Goal: Information Seeking & Learning: Check status

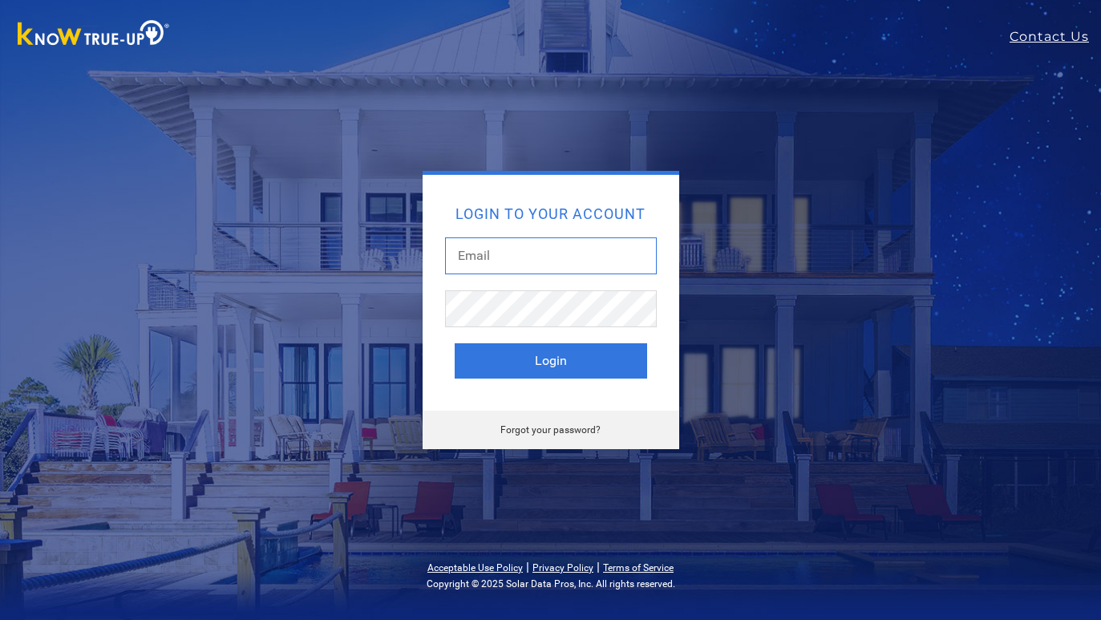
click at [487, 248] on input "text" at bounding box center [551, 255] width 212 height 37
type input "[EMAIL_ADDRESS][DOMAIN_NAME]"
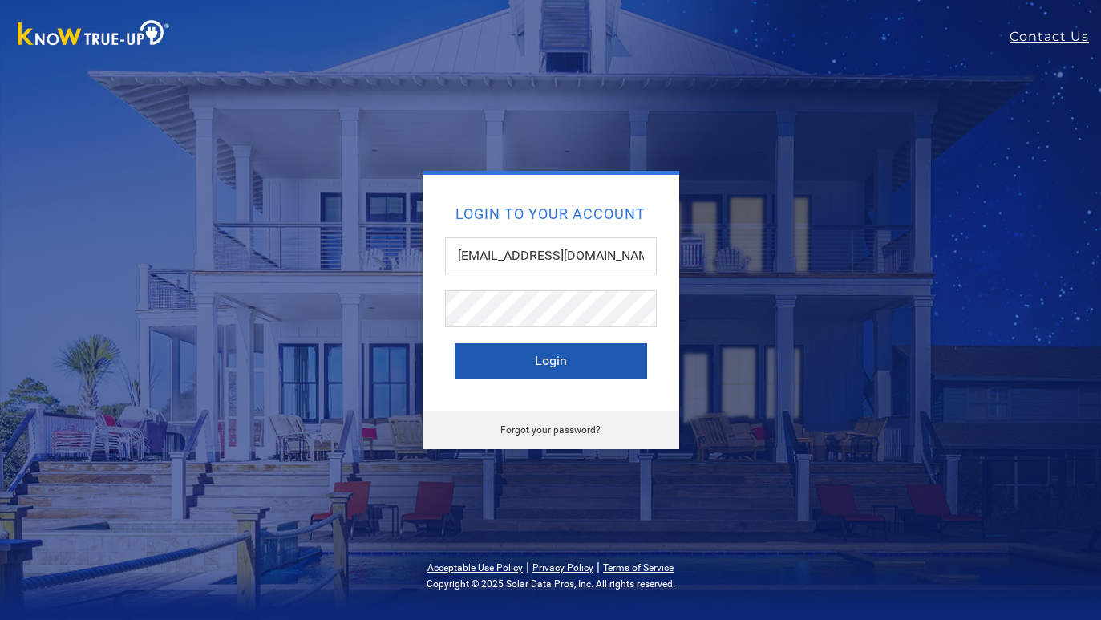
click at [547, 358] on button "Login" at bounding box center [551, 360] width 192 height 35
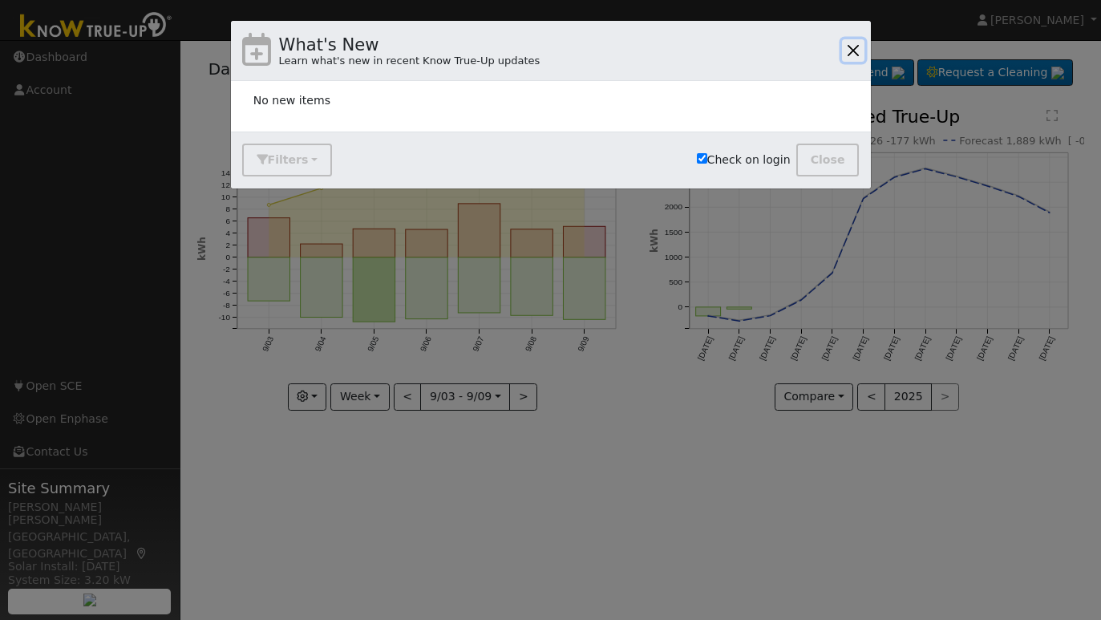
click at [854, 44] on button "button" at bounding box center [853, 50] width 22 height 22
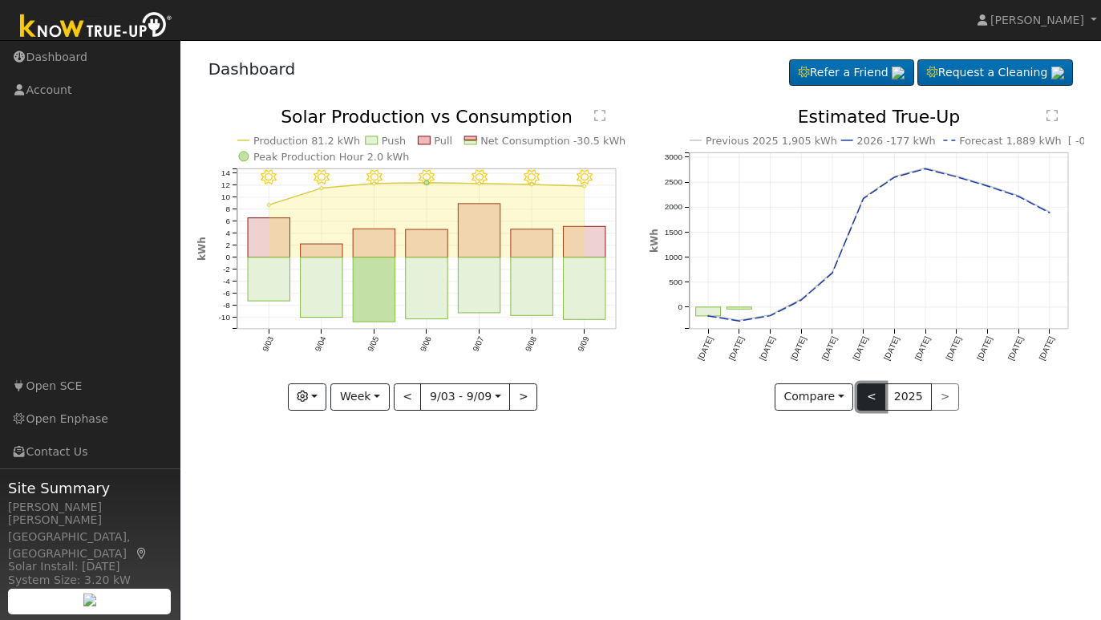
click at [870, 401] on button "<" at bounding box center [871, 396] width 28 height 27
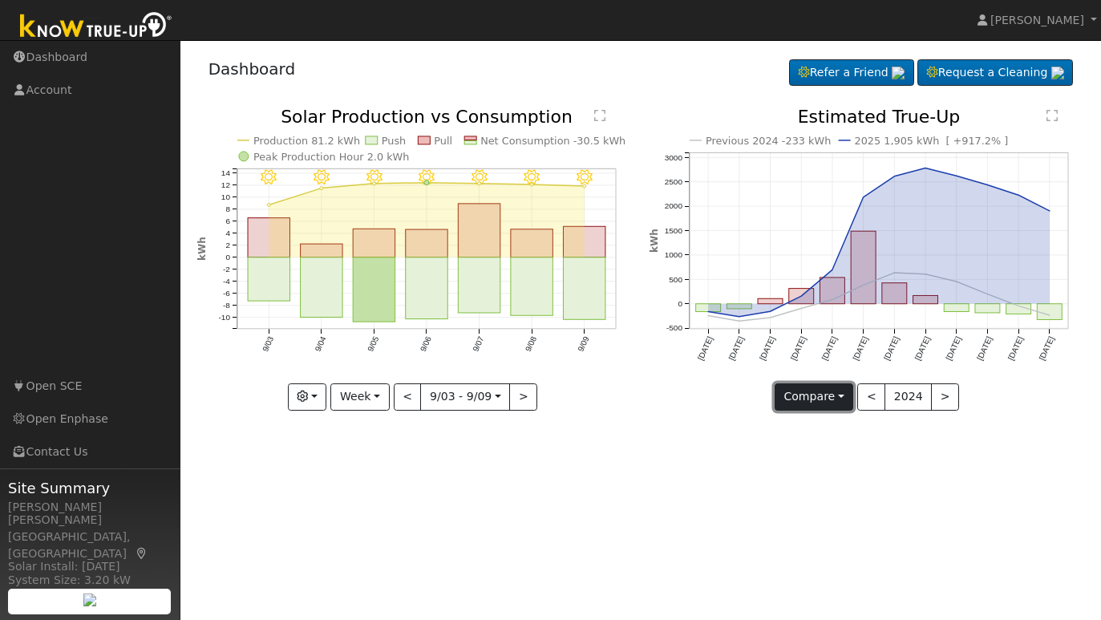
click at [817, 406] on button "Compare" at bounding box center [813, 396] width 79 height 27
click at [740, 396] on icon "Previous 2024 -233 kWh 2025 1,905 kWh [ +917.2% ] [DATE] Sep '[DATE] Nov '[DATE…" at bounding box center [866, 253] width 435 height 291
click at [308, 391] on icon "button" at bounding box center [302, 395] width 11 height 11
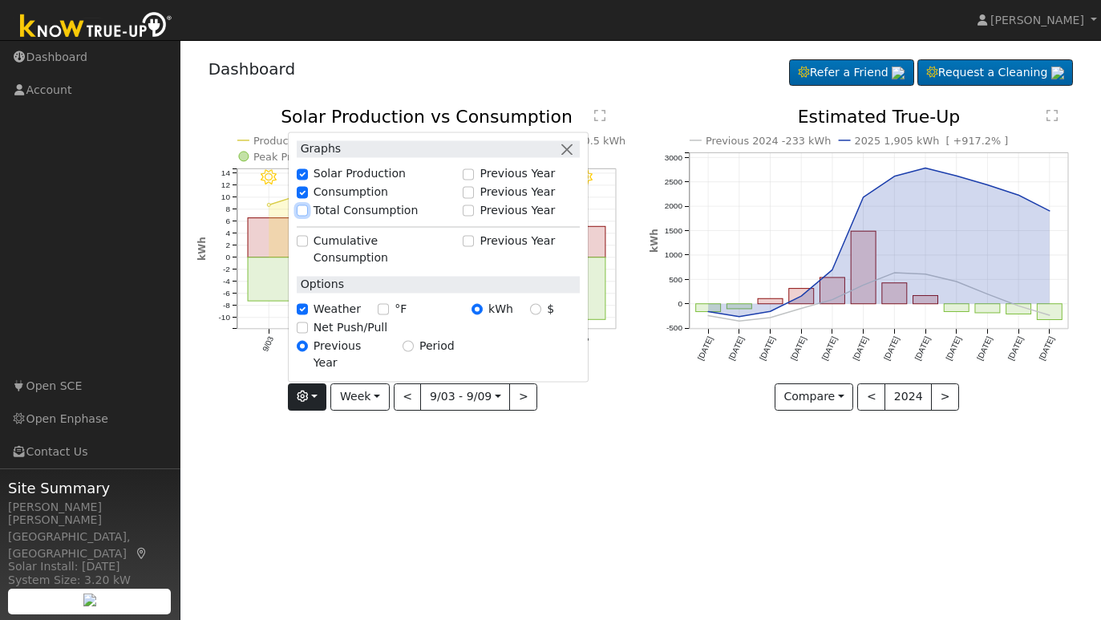
click at [305, 216] on input "Total Consumption" at bounding box center [302, 210] width 11 height 11
checkbox input "true"
click at [568, 157] on button "button" at bounding box center [567, 148] width 17 height 17
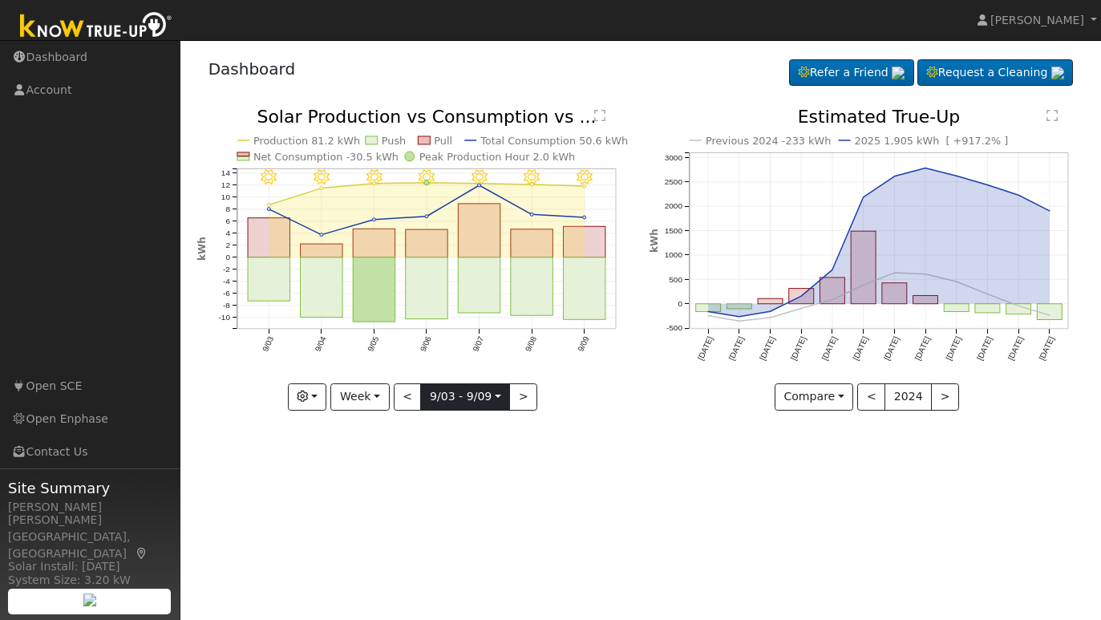
click at [499, 398] on input "[DATE]" at bounding box center [465, 397] width 88 height 26
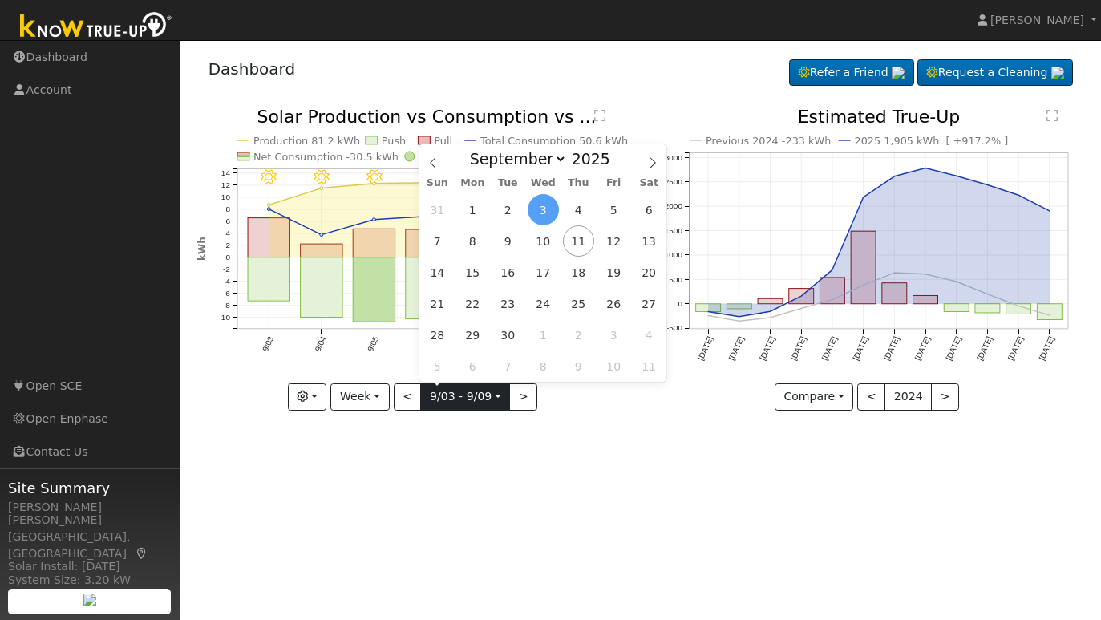
click at [499, 398] on input "[DATE]" at bounding box center [465, 397] width 88 height 26
click at [376, 392] on button "Week" at bounding box center [359, 396] width 59 height 27
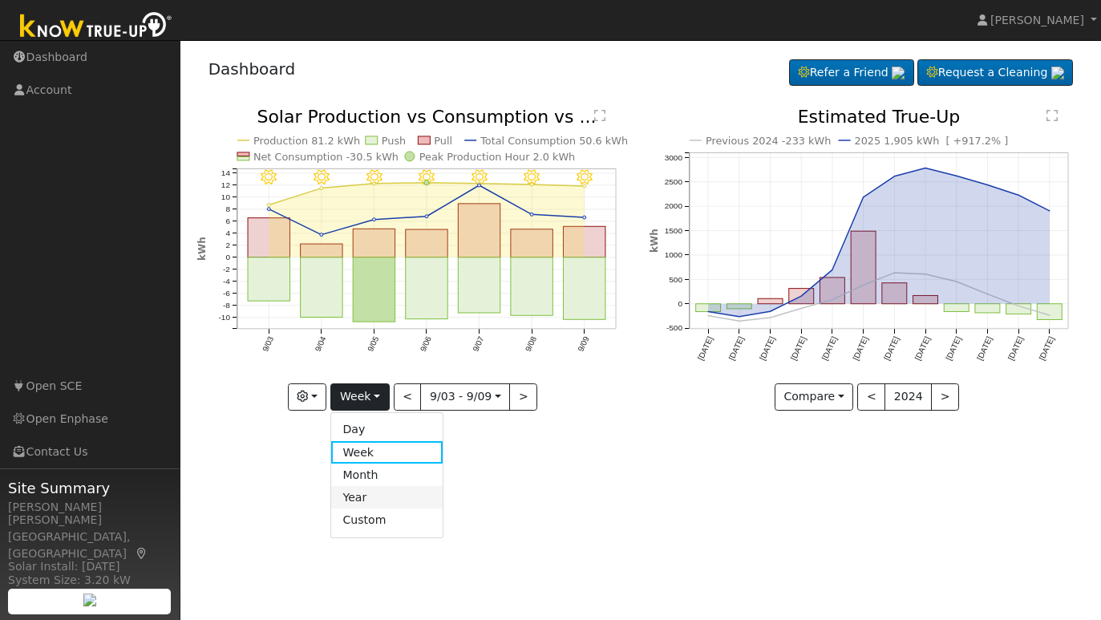
click at [380, 495] on link "Year" at bounding box center [386, 497] width 111 height 22
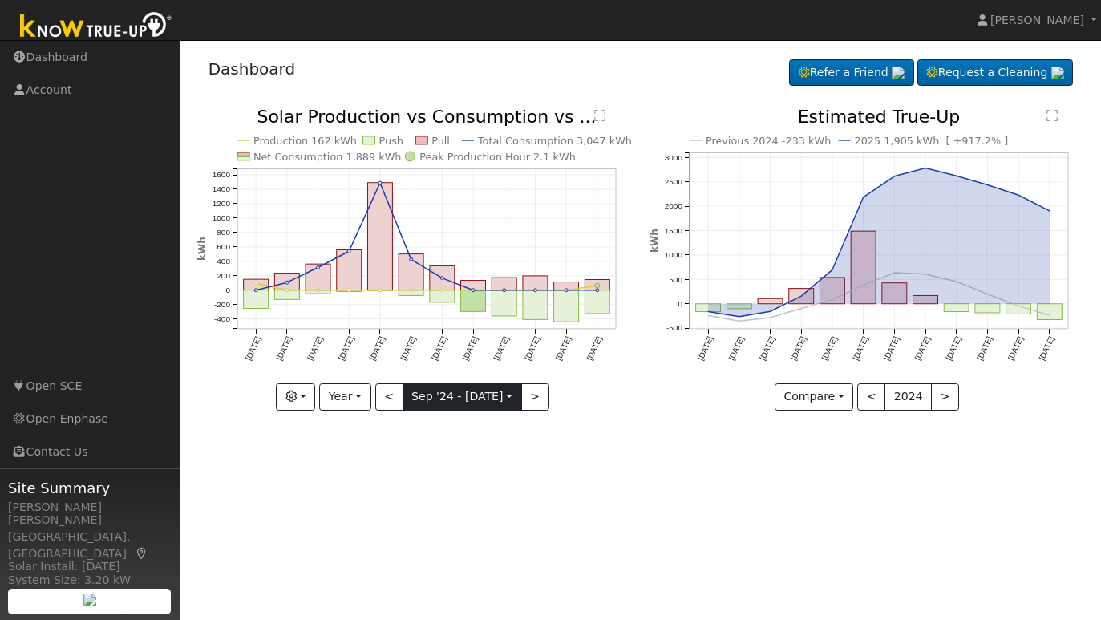
click at [461, 405] on input "[DATE]" at bounding box center [462, 397] width 118 height 26
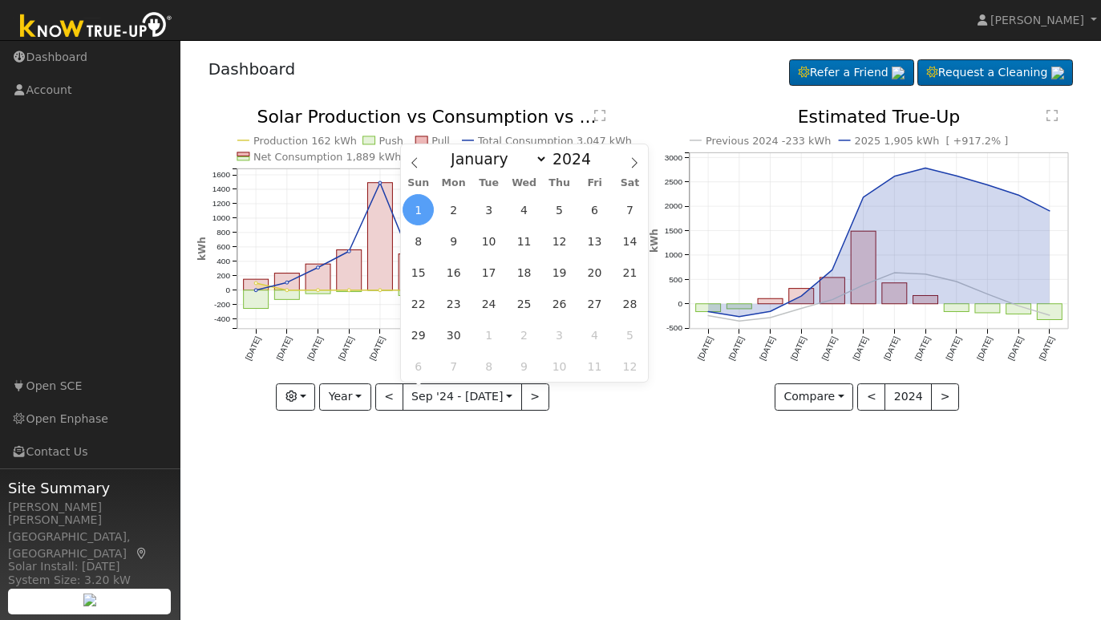
click at [468, 439] on div "User Profile First name Last name Email Email Notifications No Emails No Emails…" at bounding box center [640, 330] width 920 height 580
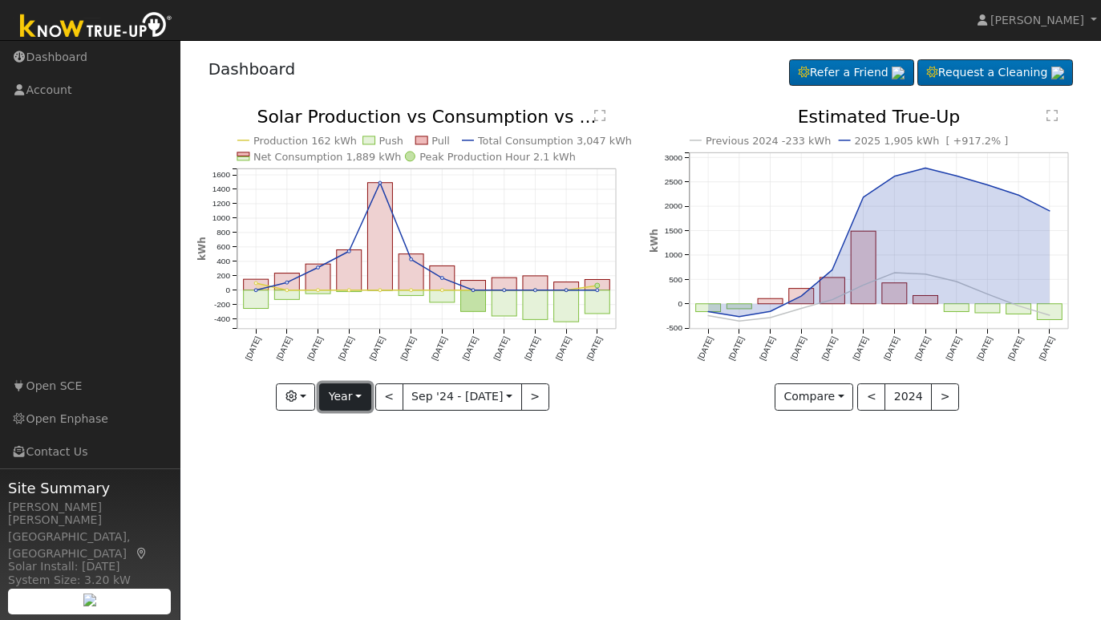
click at [355, 402] on button "Year" at bounding box center [344, 396] width 51 height 27
click at [374, 476] on link "Month" at bounding box center [375, 474] width 111 height 22
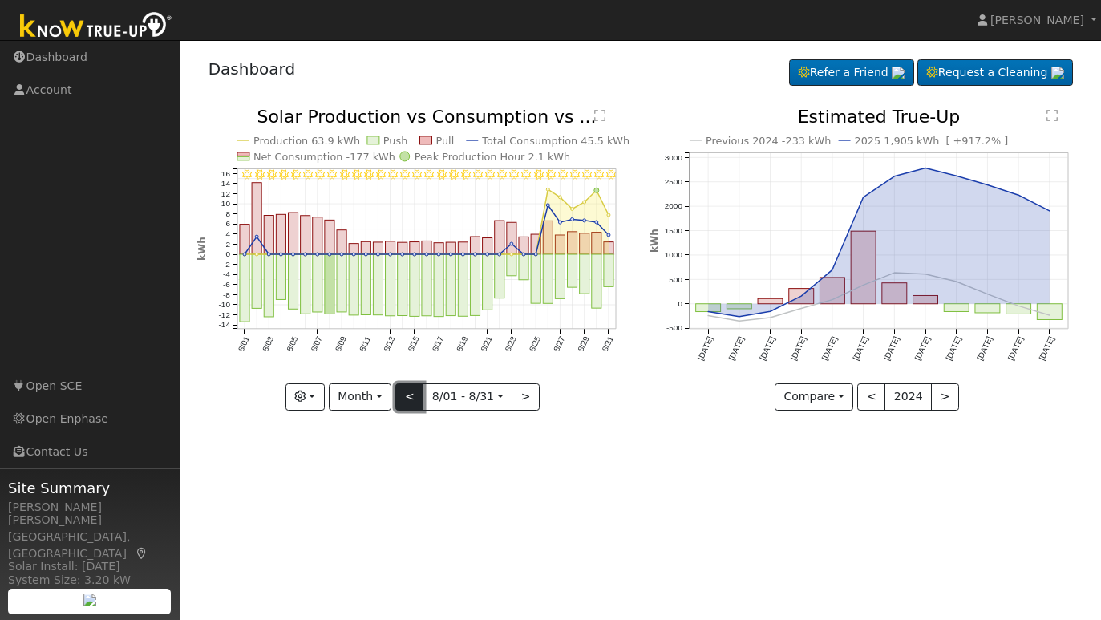
click at [410, 399] on button "<" at bounding box center [409, 396] width 28 height 27
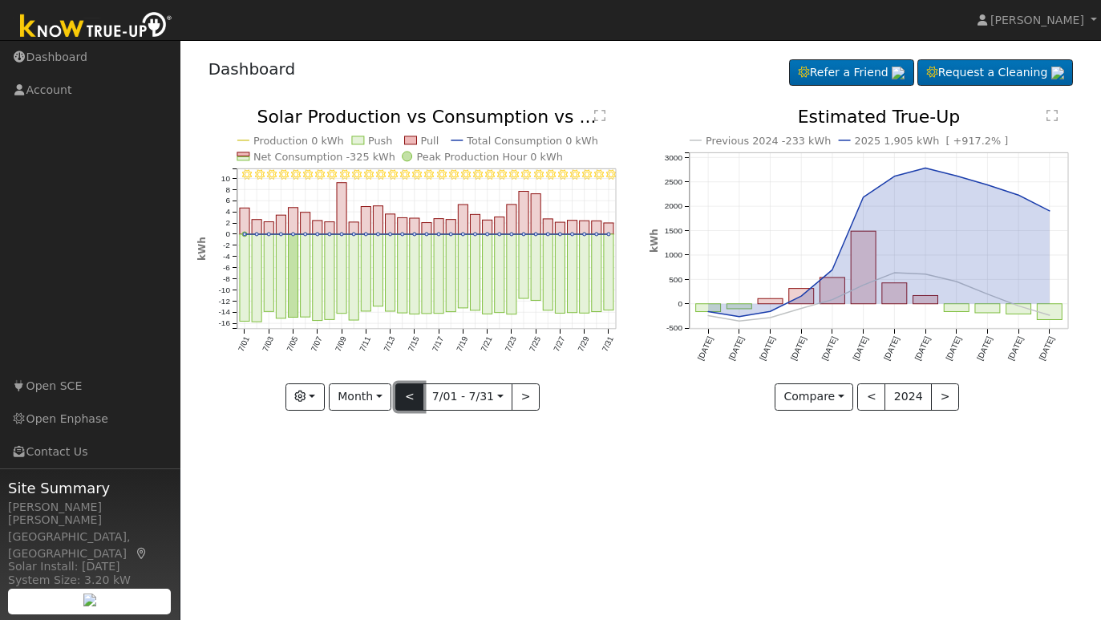
click at [410, 400] on button "<" at bounding box center [409, 396] width 28 height 27
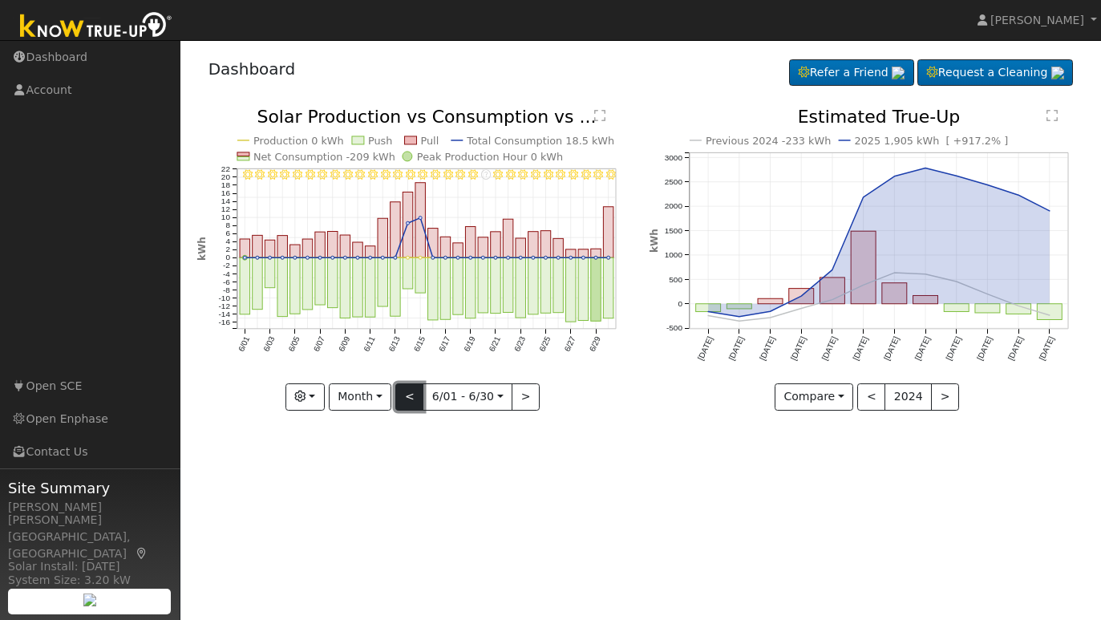
click at [410, 400] on button "<" at bounding box center [409, 396] width 28 height 27
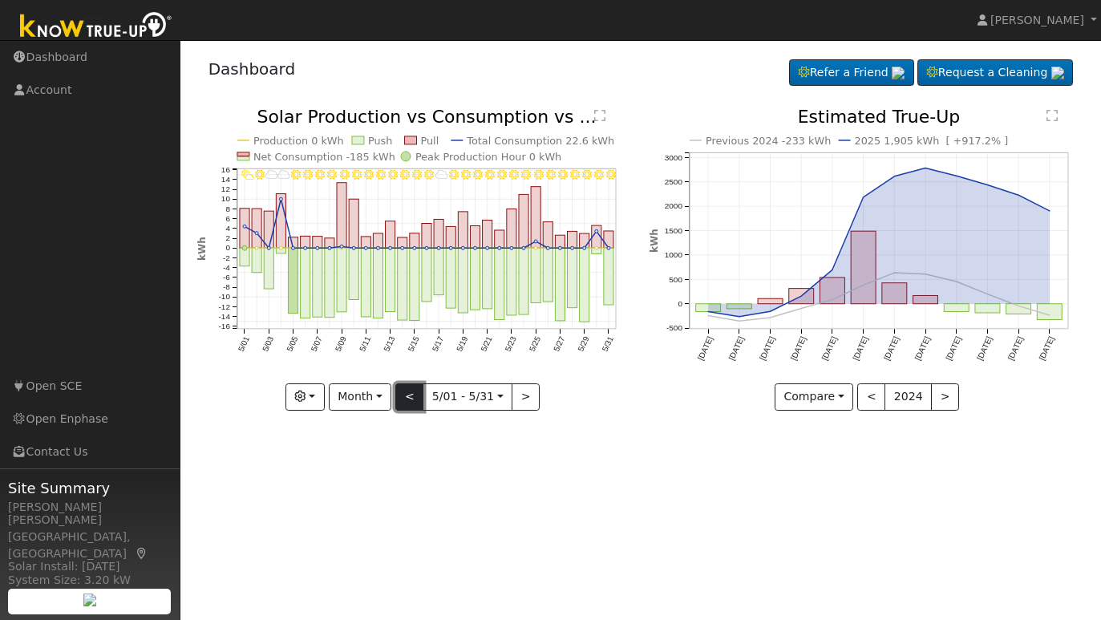
click at [410, 400] on button "<" at bounding box center [409, 396] width 28 height 27
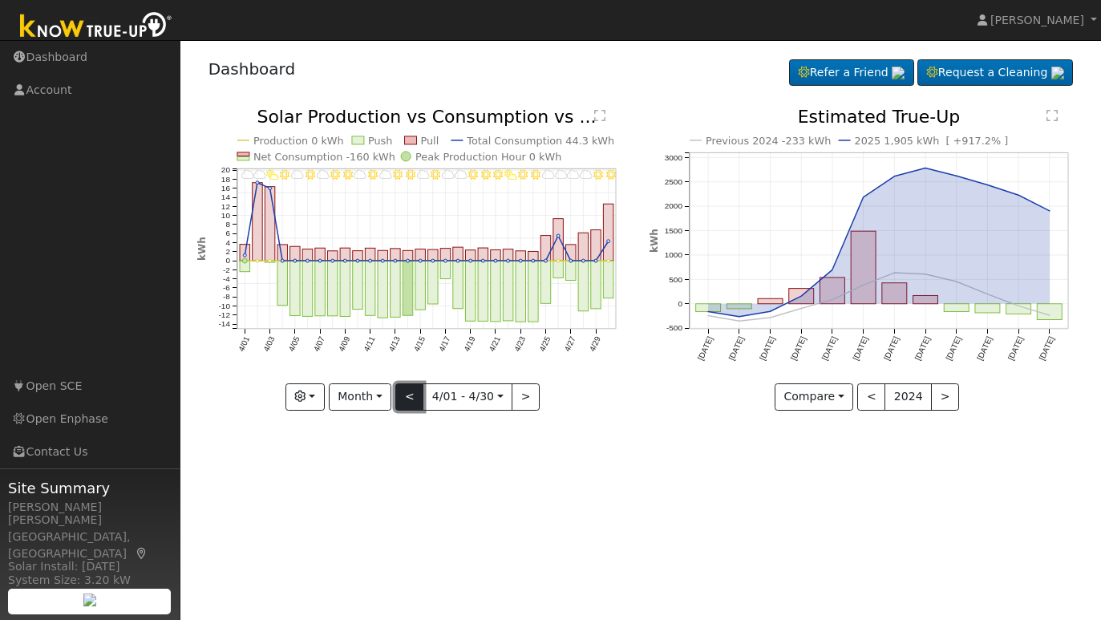
click at [410, 400] on button "<" at bounding box center [409, 396] width 28 height 27
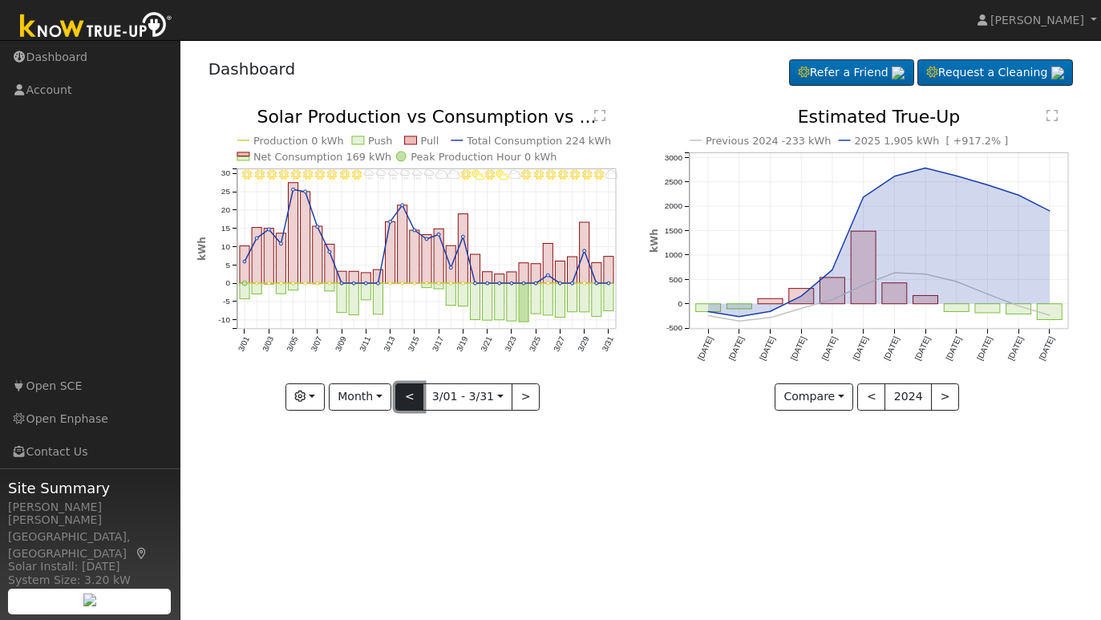
click at [410, 400] on button "<" at bounding box center [409, 396] width 28 height 27
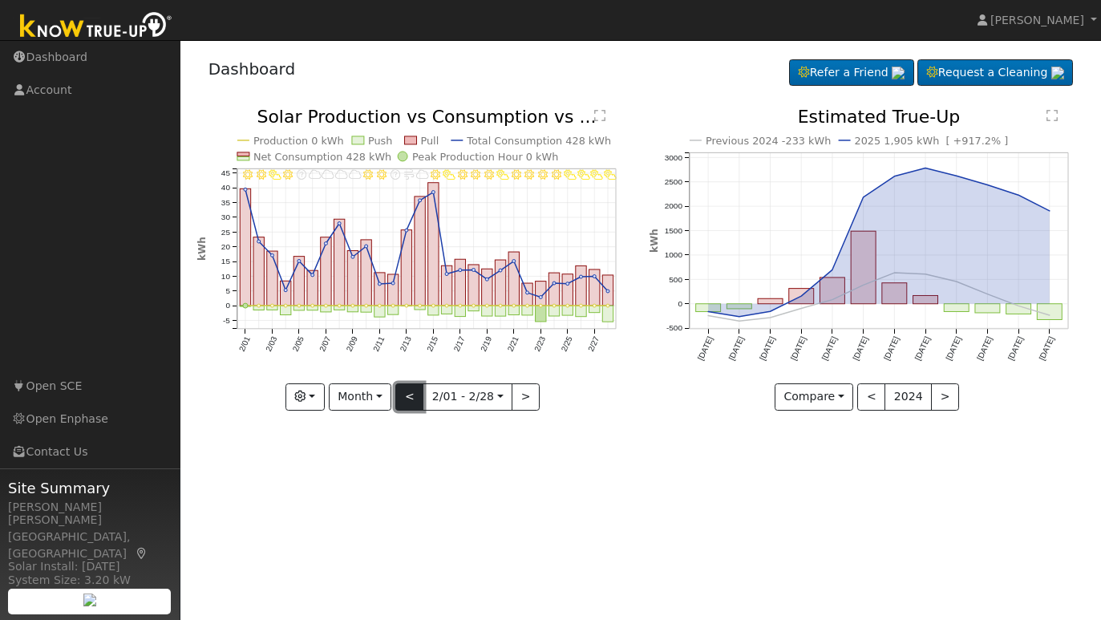
click at [410, 400] on button "<" at bounding box center [409, 396] width 28 height 27
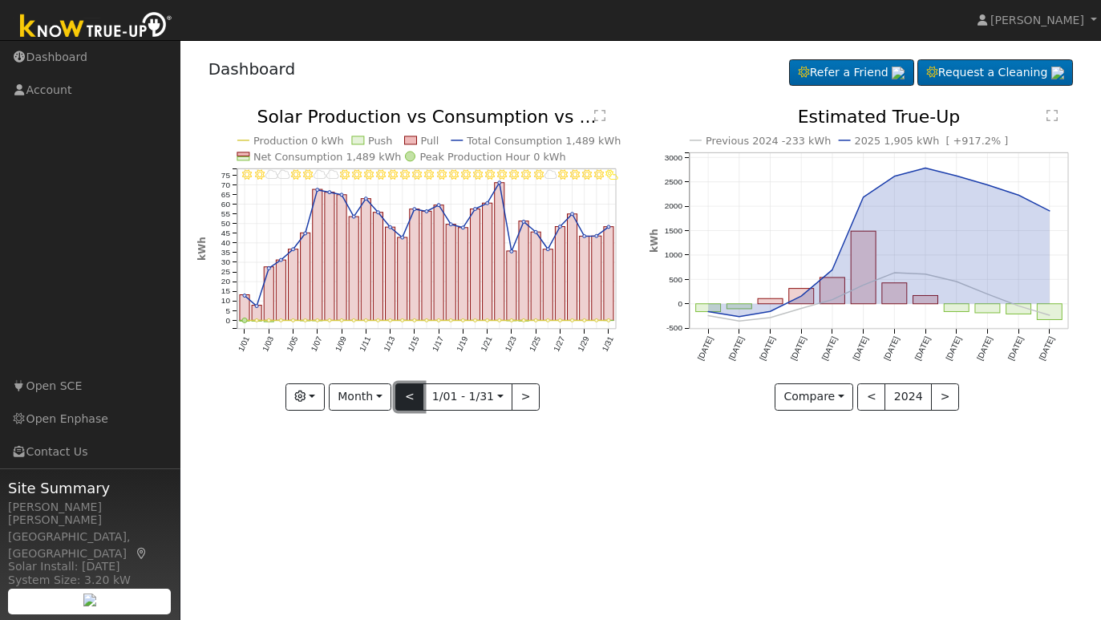
click at [410, 400] on button "<" at bounding box center [409, 396] width 28 height 27
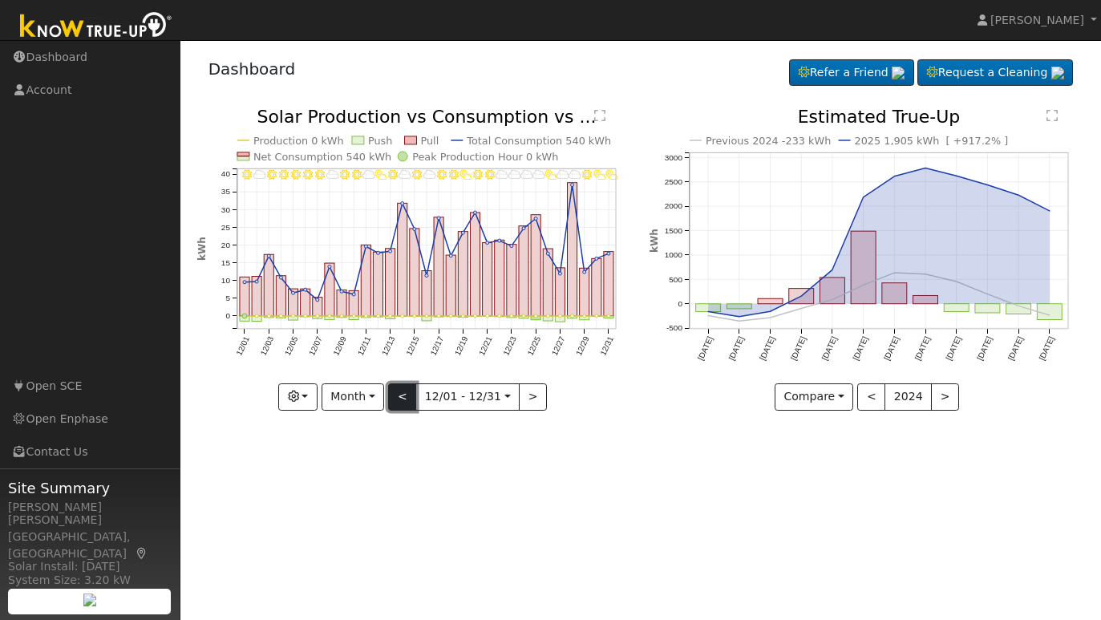
click at [407, 400] on button "<" at bounding box center [402, 396] width 28 height 27
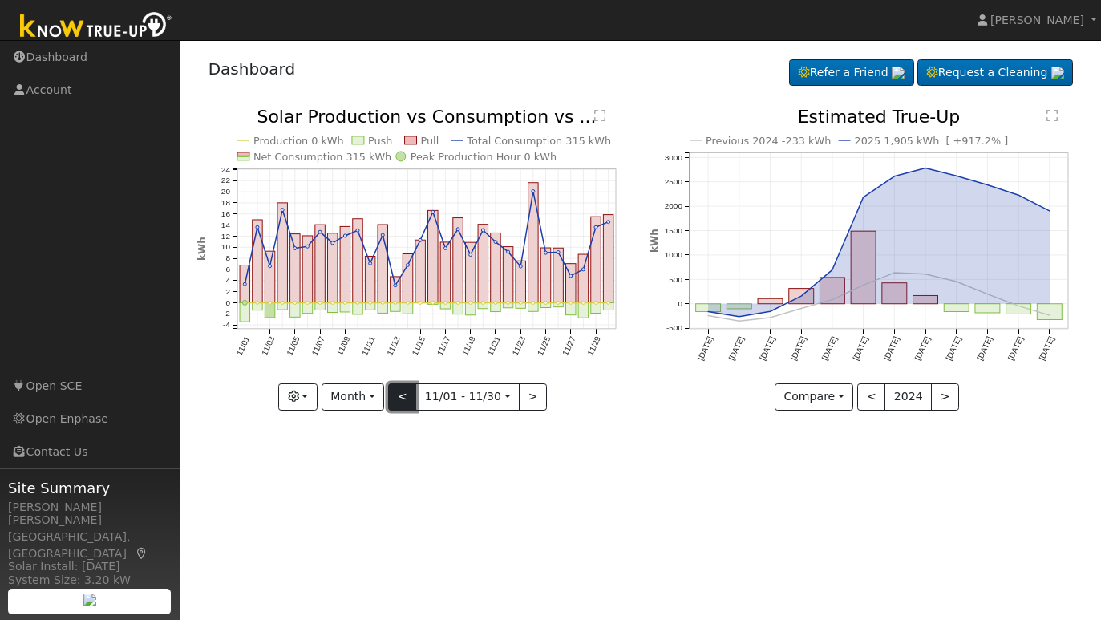
click at [407, 400] on button "<" at bounding box center [402, 396] width 28 height 27
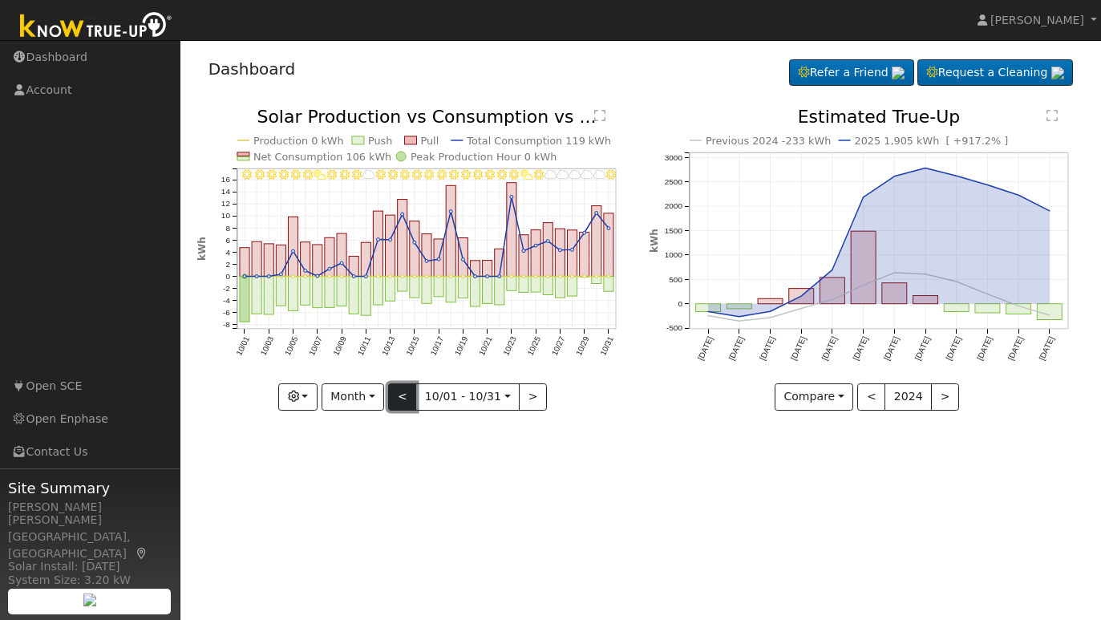
click at [407, 400] on button "<" at bounding box center [402, 396] width 28 height 27
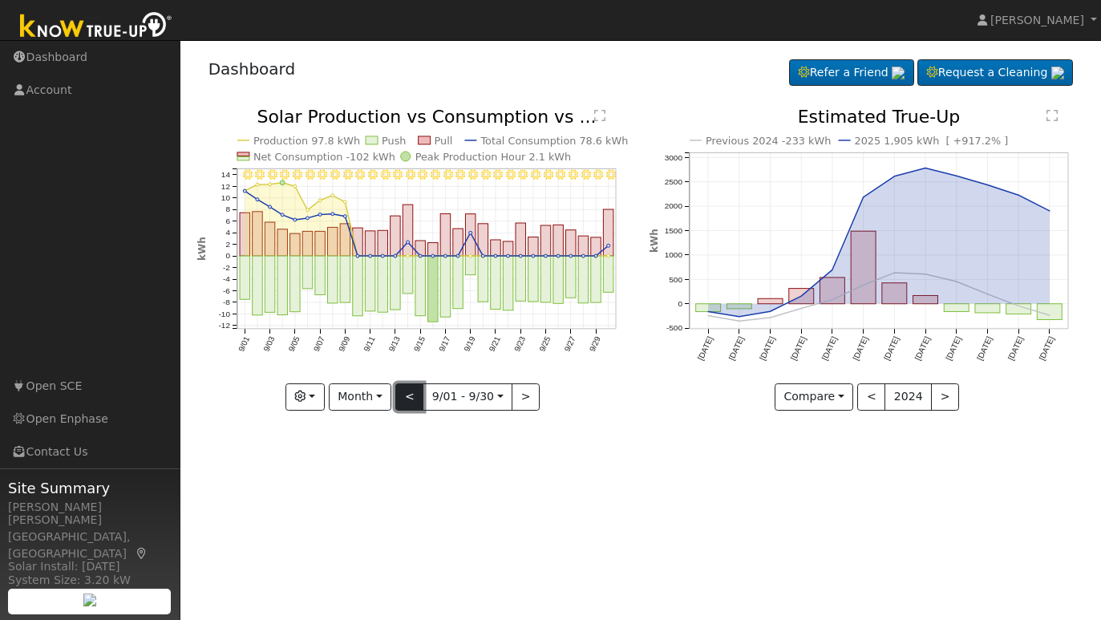
click at [407, 400] on button "<" at bounding box center [409, 396] width 28 height 27
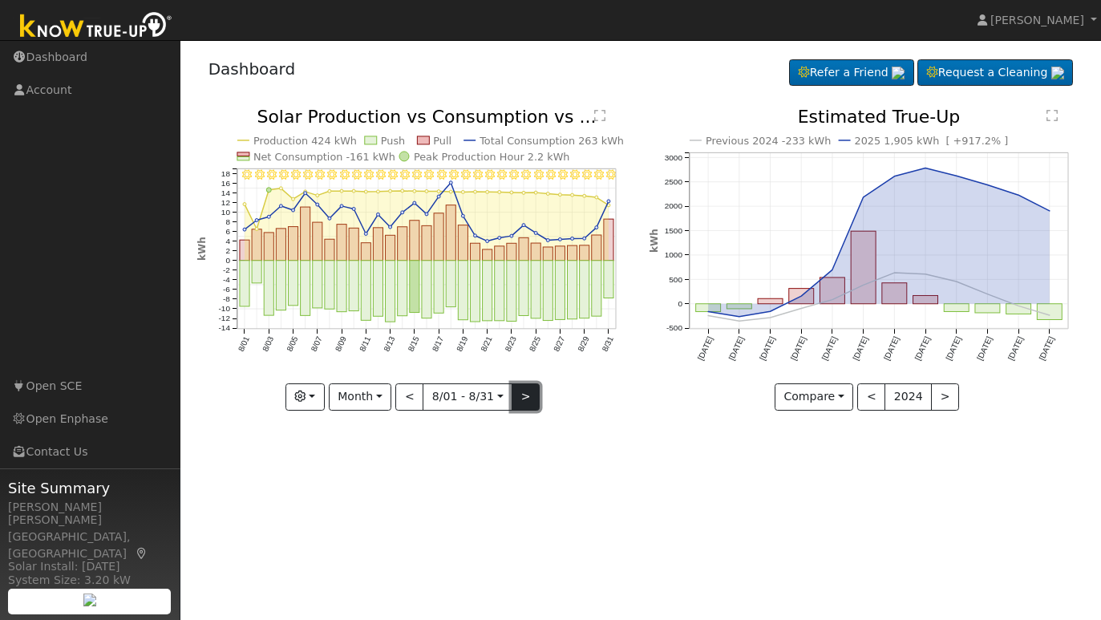
click at [519, 401] on button ">" at bounding box center [525, 396] width 28 height 27
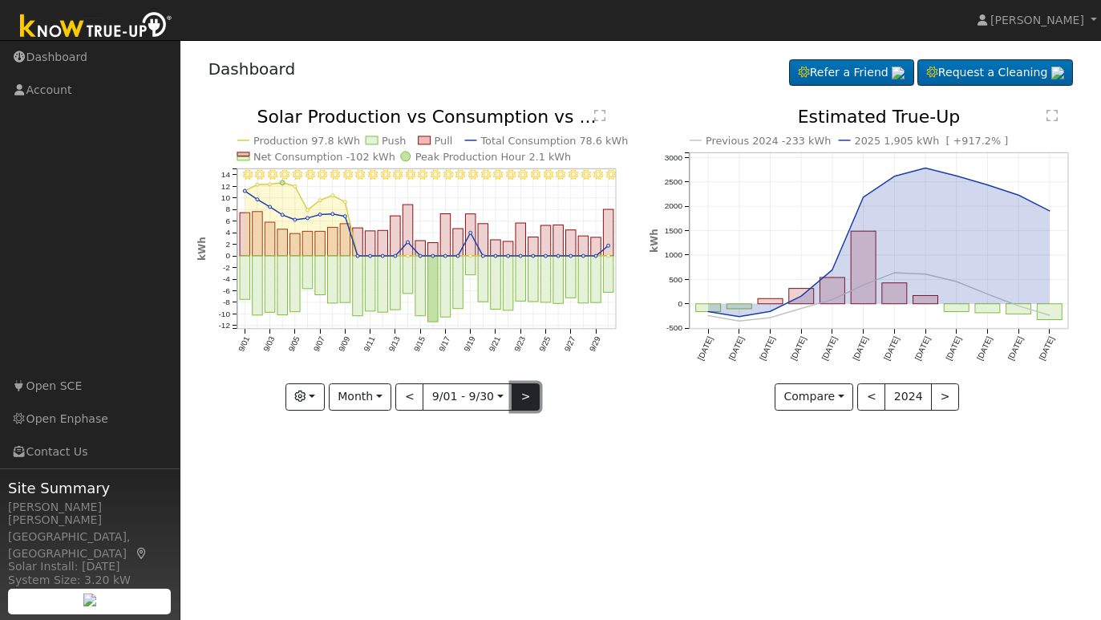
click at [524, 394] on button ">" at bounding box center [525, 396] width 28 height 27
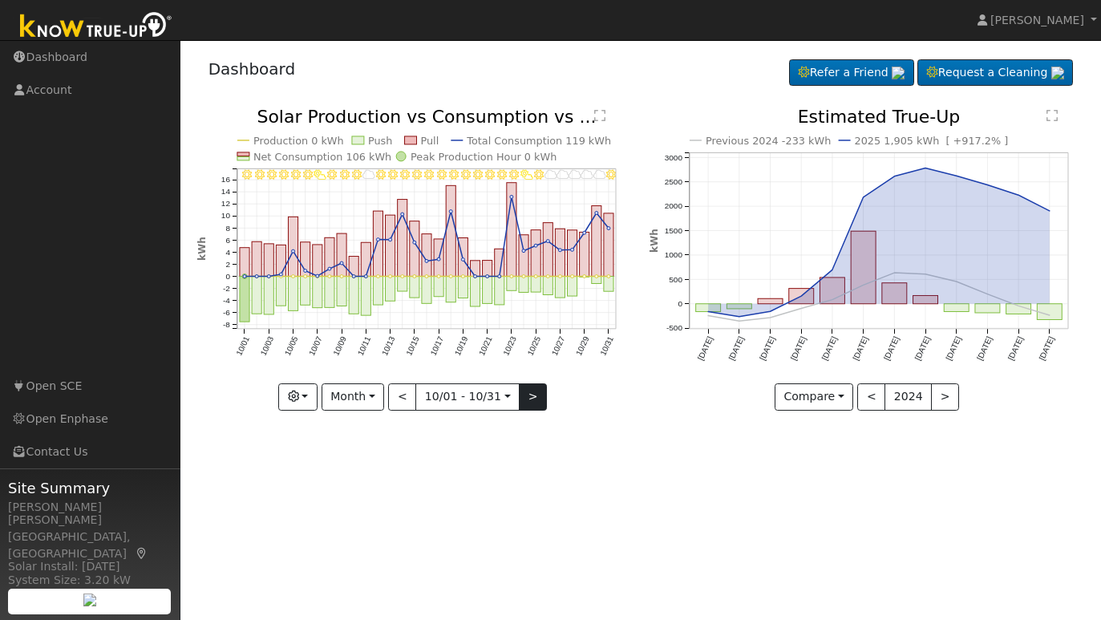
click at [524, 394] on div "10/31 - Clear 10/30 - MostlyCloudy 10/29 - MostlyCloudy 10/28 - MostlyCloudy 10…" at bounding box center [414, 258] width 435 height 301
click at [525, 398] on button ">" at bounding box center [533, 396] width 28 height 27
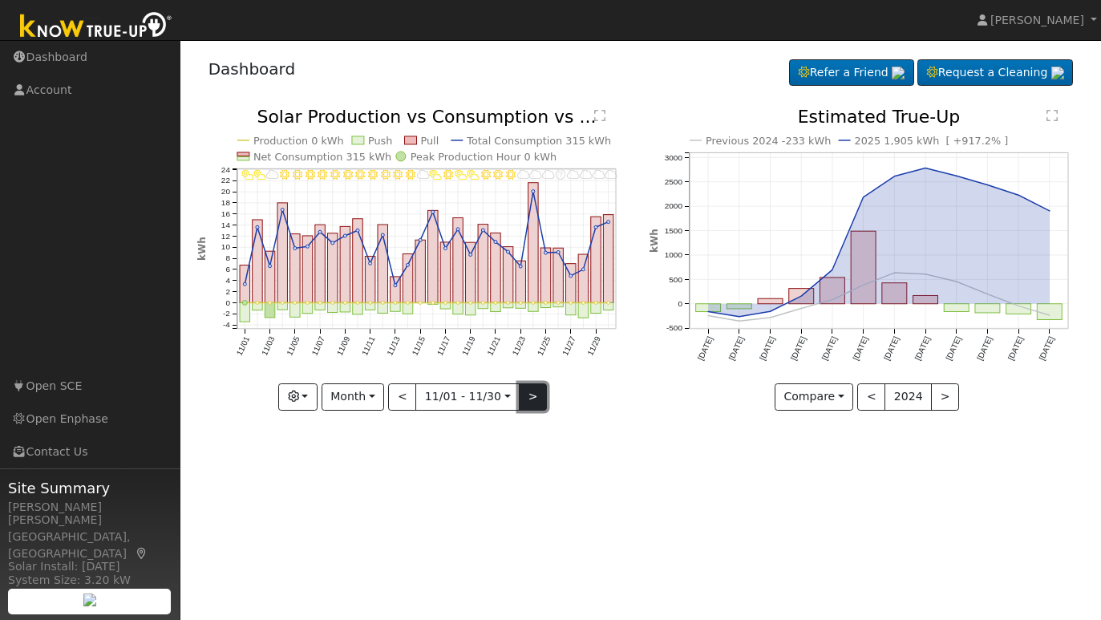
click at [526, 394] on button ">" at bounding box center [533, 396] width 28 height 27
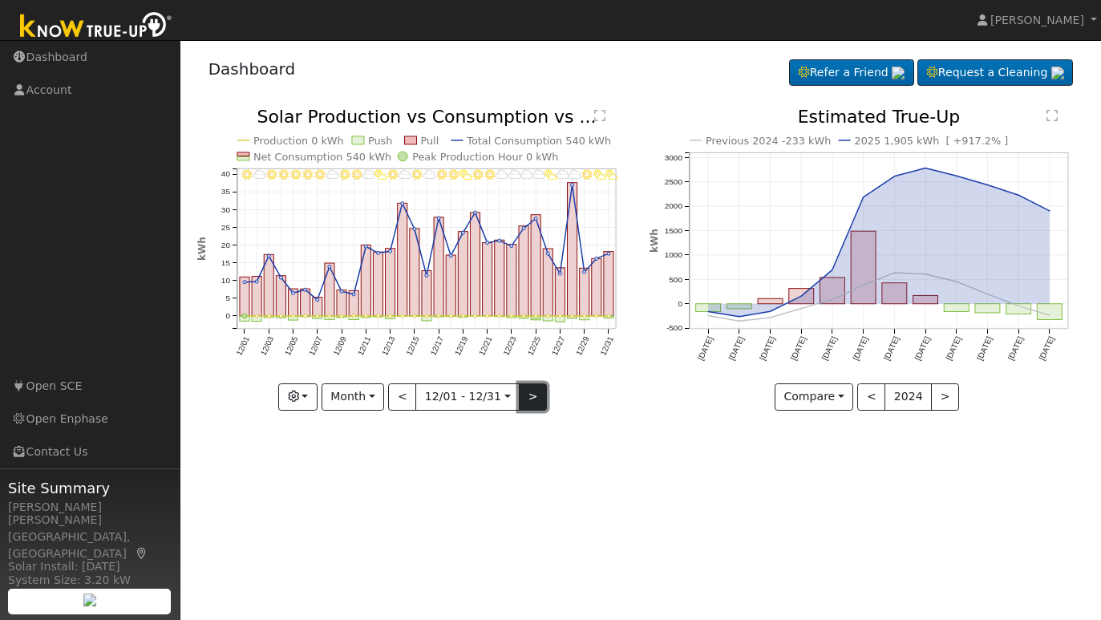
click at [526, 394] on button ">" at bounding box center [533, 396] width 28 height 27
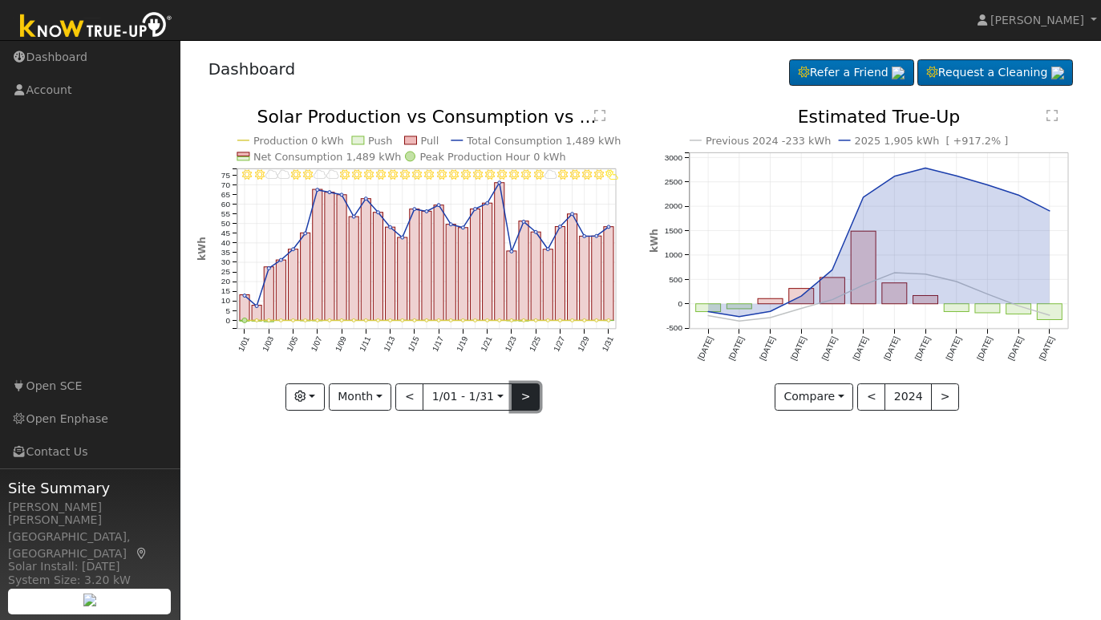
click at [526, 394] on button ">" at bounding box center [525, 396] width 28 height 27
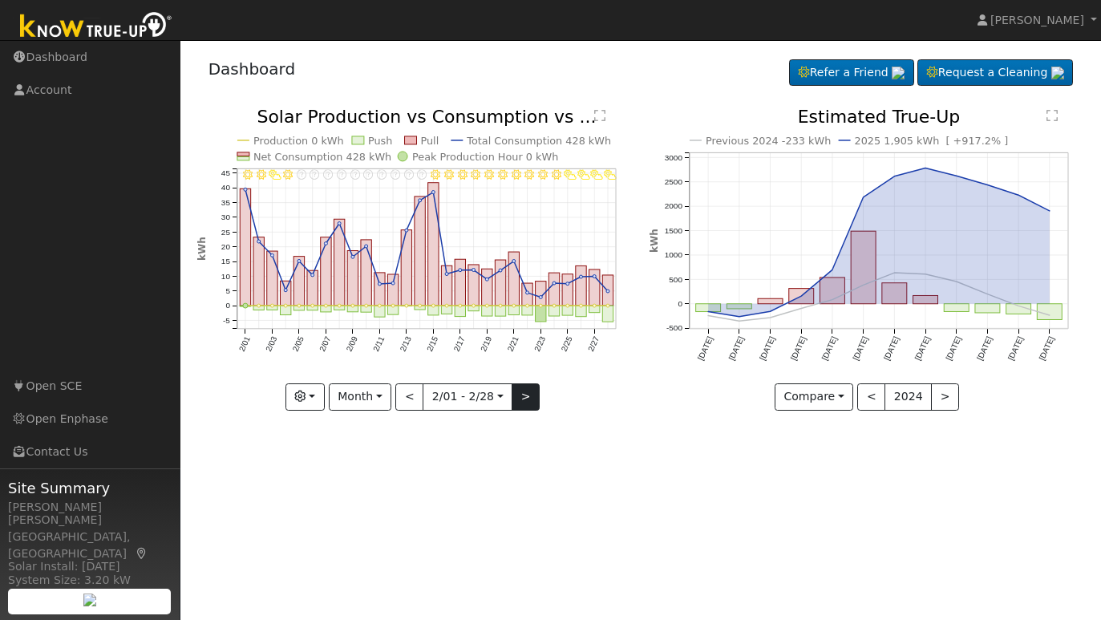
click at [526, 394] on div "2/28 - PartlyCloudy 2/27 - PartlyCloudy 2/26 - PartlyCloudy 2/25 - PartlyCloudy…" at bounding box center [414, 258] width 435 height 301
click at [527, 394] on button ">" at bounding box center [525, 396] width 28 height 27
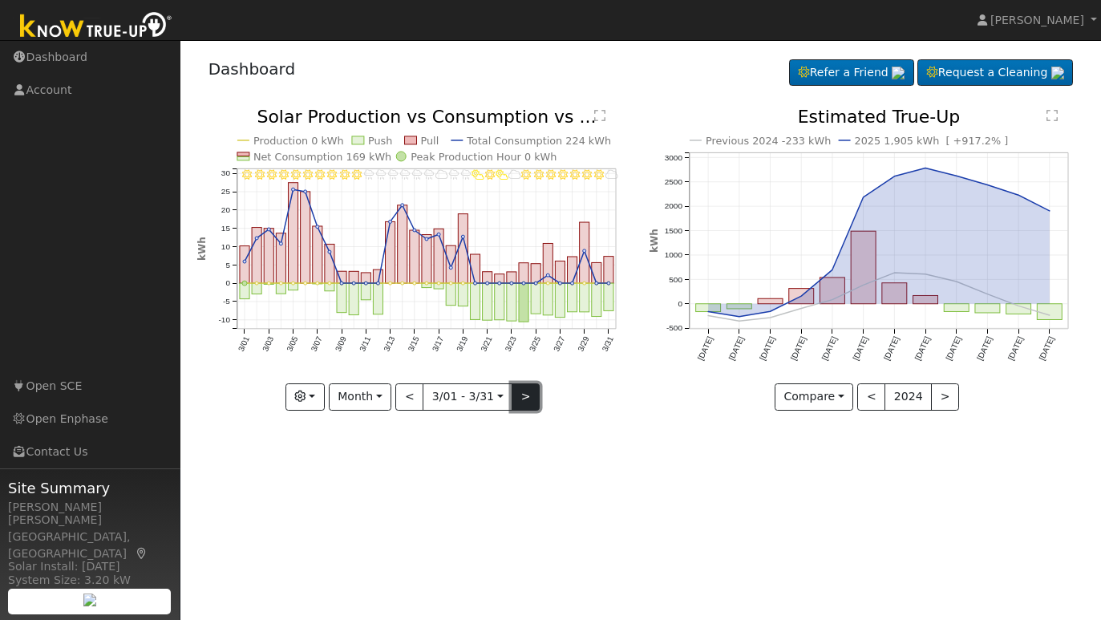
click at [527, 394] on button ">" at bounding box center [525, 396] width 28 height 27
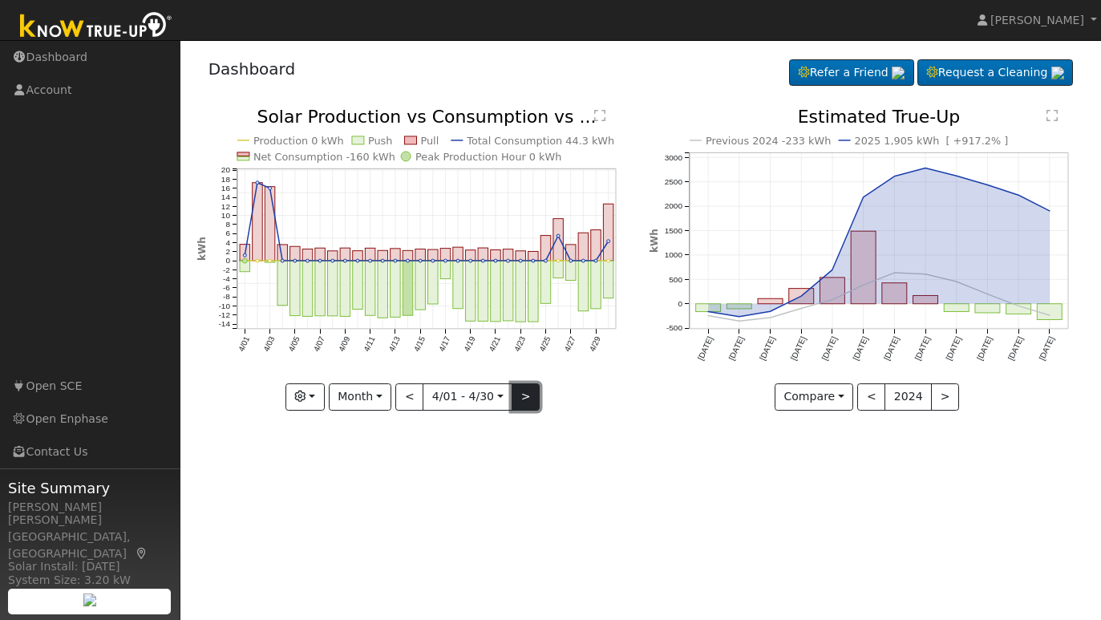
click at [527, 394] on button ">" at bounding box center [525, 396] width 28 height 27
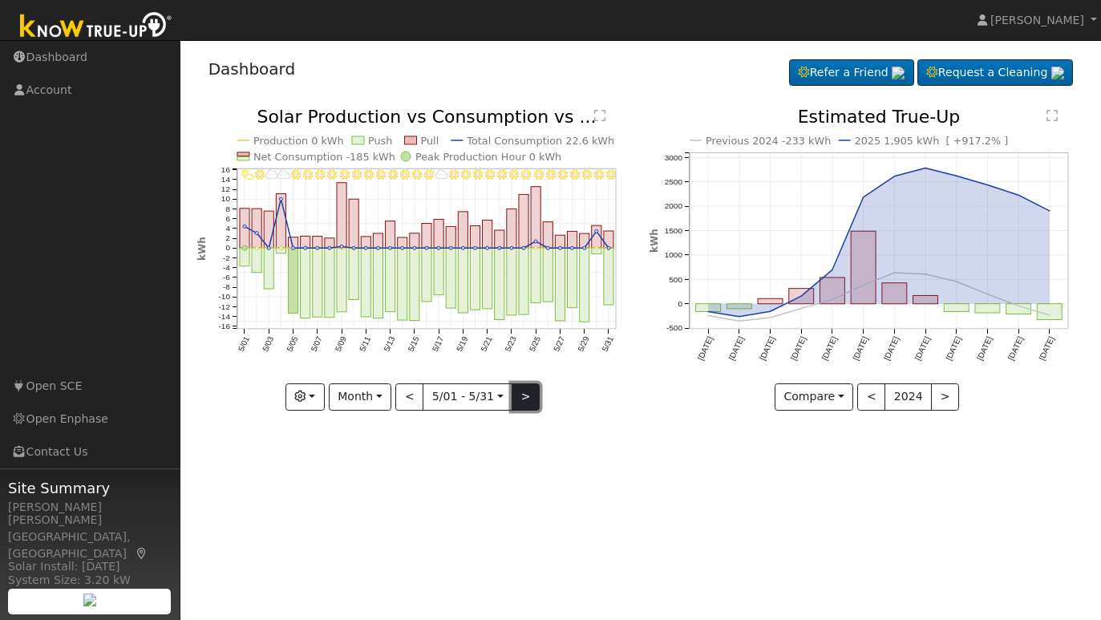
click at [527, 394] on button ">" at bounding box center [525, 396] width 28 height 27
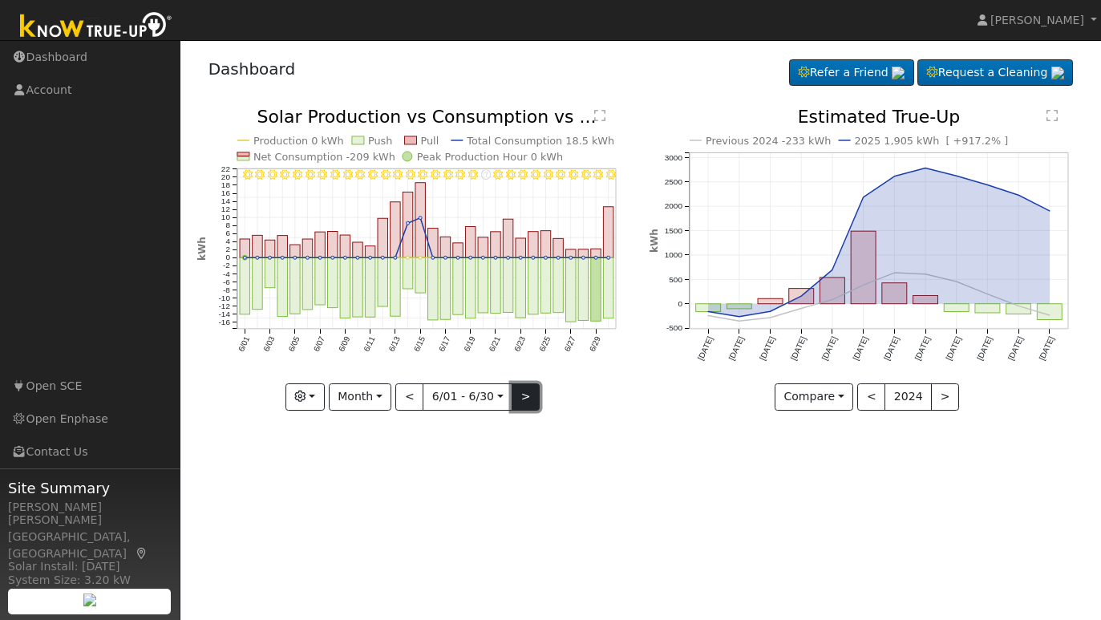
click at [527, 394] on button ">" at bounding box center [525, 396] width 28 height 27
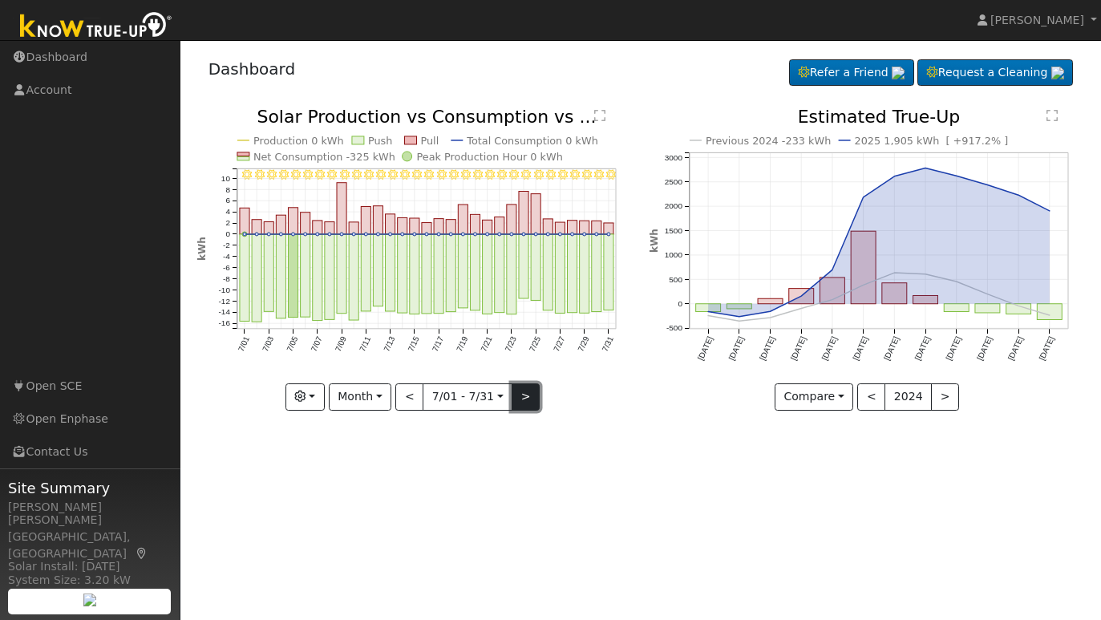
click at [527, 394] on button ">" at bounding box center [525, 396] width 28 height 27
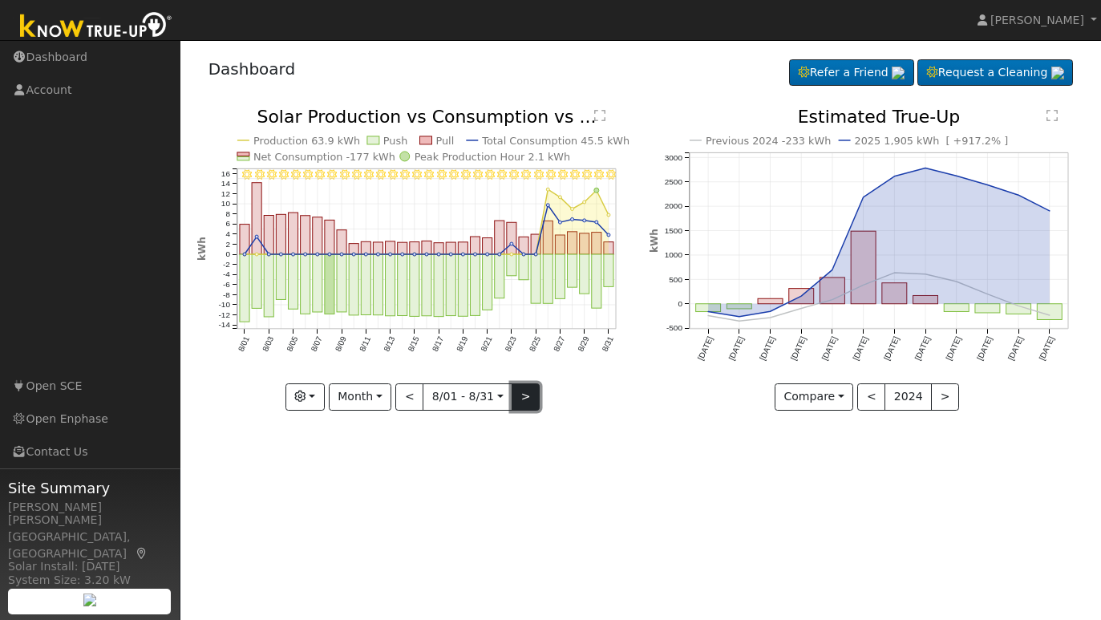
click at [519, 394] on button ">" at bounding box center [525, 396] width 28 height 27
type input "[DATE]"
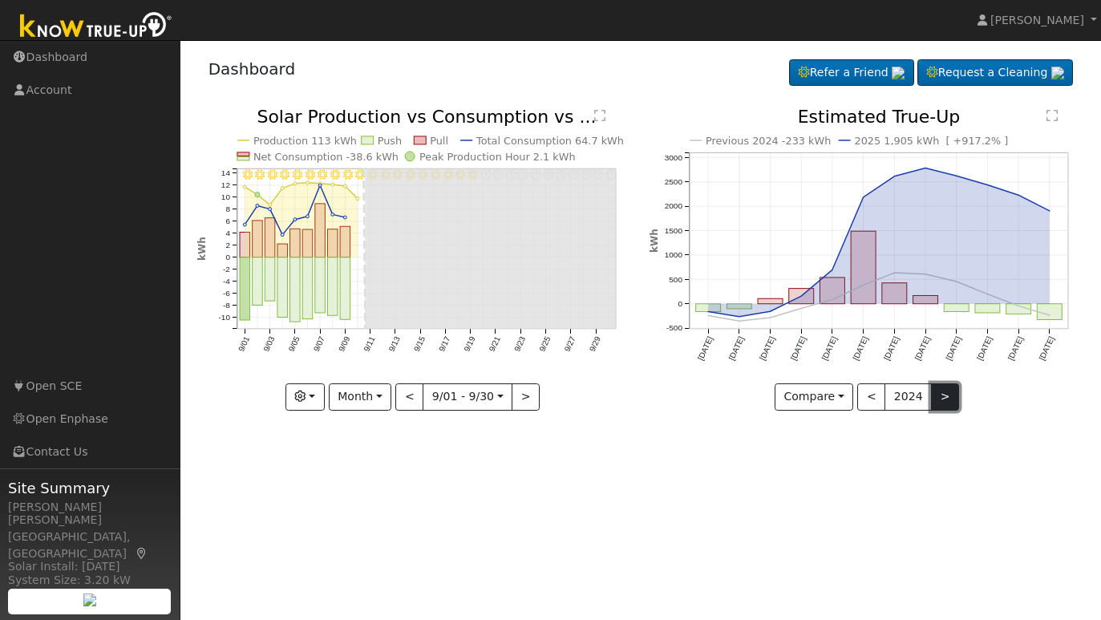
click at [946, 398] on button ">" at bounding box center [945, 396] width 28 height 27
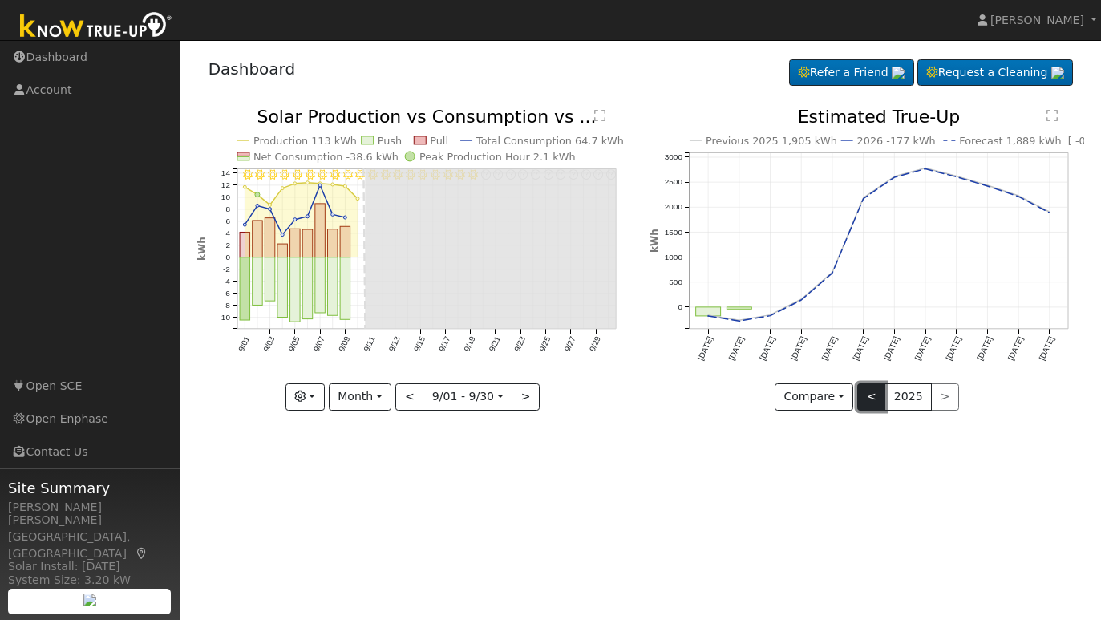
click at [873, 399] on button "<" at bounding box center [871, 396] width 28 height 27
